Goal: Find specific page/section: Find specific page/section

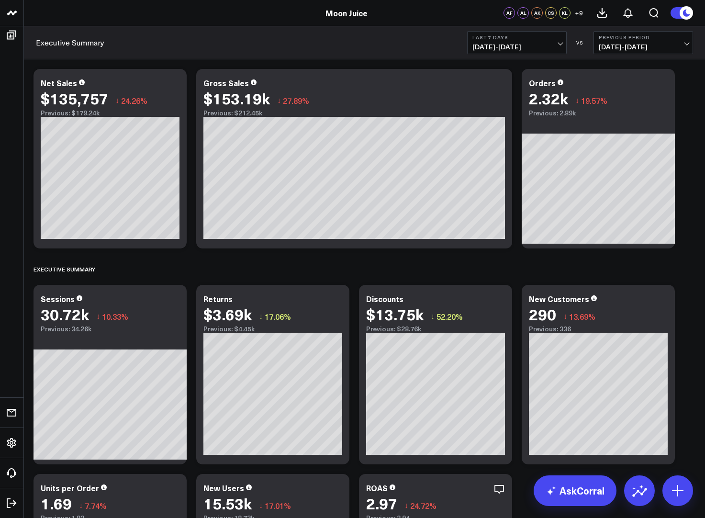
click at [534, 43] on span "[DATE] - [DATE]" at bounding box center [517, 47] width 89 height 8
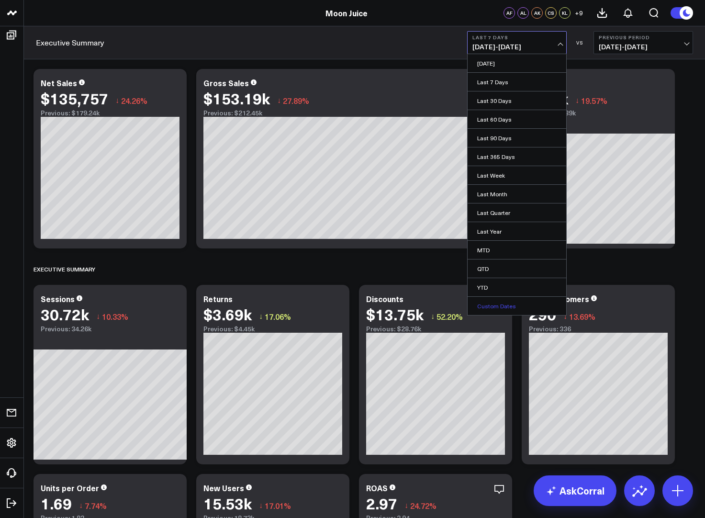
click at [491, 306] on link "Custom Dates" at bounding box center [517, 306] width 99 height 18
select select "7"
select select "2025"
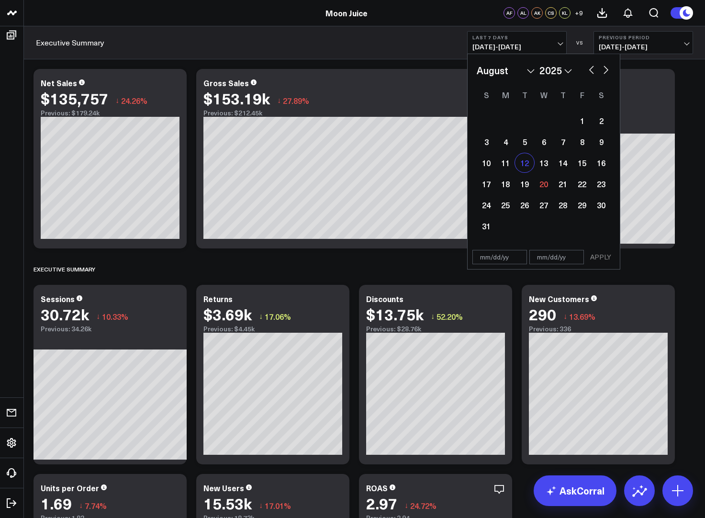
click at [525, 170] on div "12" at bounding box center [524, 162] width 19 height 19
type input "[DATE]"
select select "7"
select select "2025"
click at [528, 187] on div "19" at bounding box center [524, 183] width 19 height 19
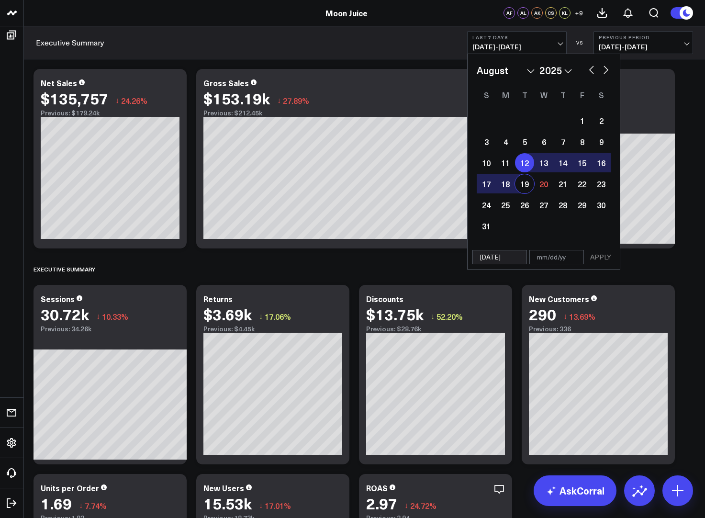
type input "[DATE]"
select select "7"
select select "2025"
click at [601, 256] on button "APPLY" at bounding box center [601, 257] width 29 height 14
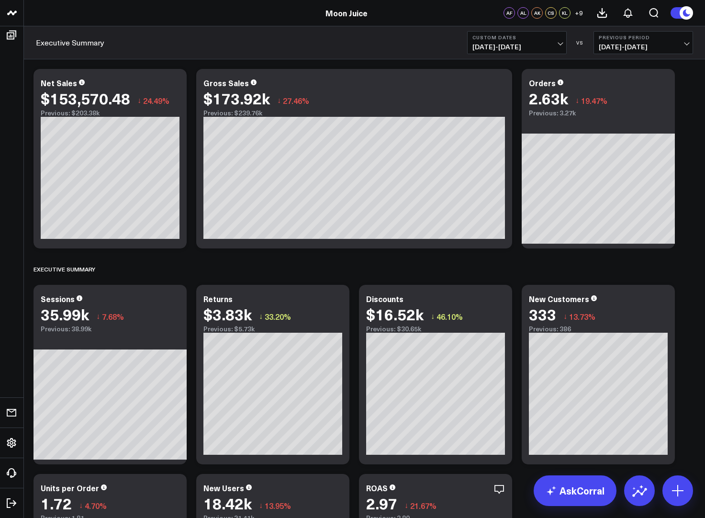
click at [119, 45] on div "Executive Summary Custom Dates [DATE] - [DATE] VS Previous Period [DATE] - [DAT…" at bounding box center [364, 42] width 681 height 33
click at [648, 13] on icon "Open search" at bounding box center [653, 12] width 11 height 11
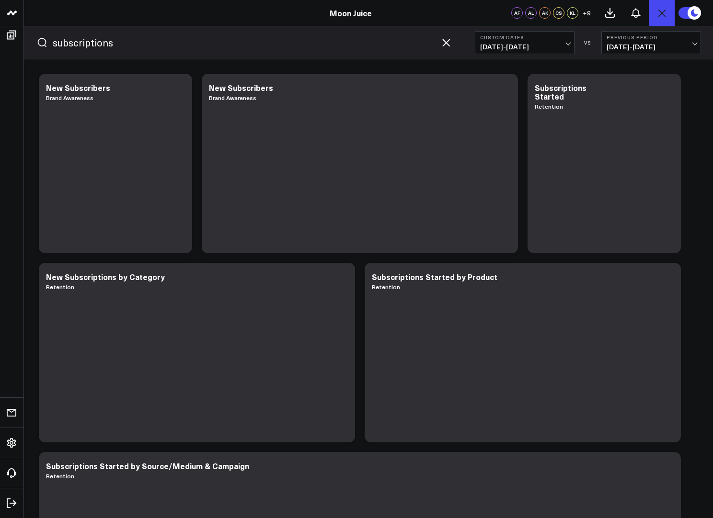
type input "subscriptions"
click at [36, 37] on button "submit" at bounding box center [41, 42] width 11 height 11
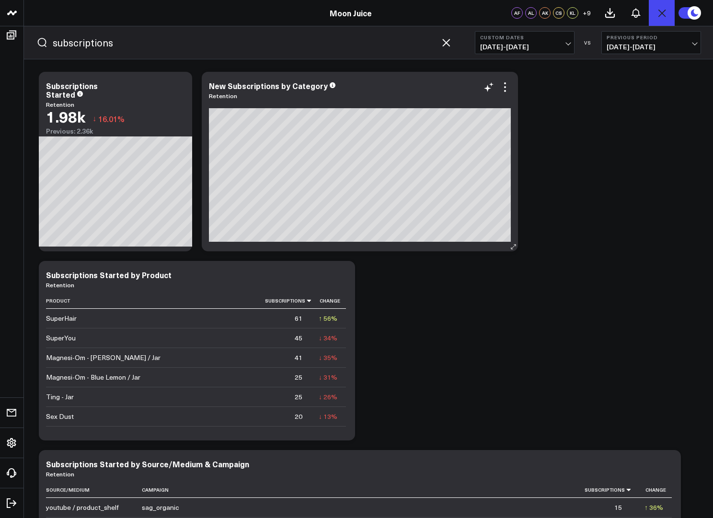
scroll to position [79, 0]
